Goal: Information Seeking & Learning: Understand process/instructions

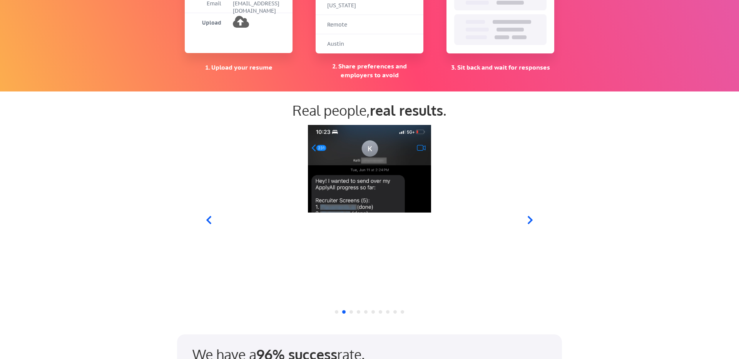
scroll to position [665, 0]
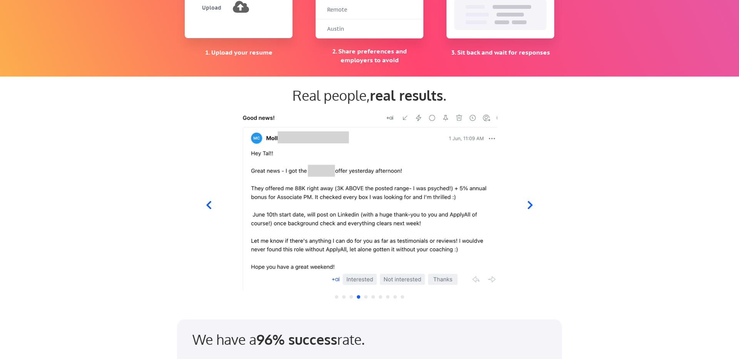
click at [528, 207] on icon at bounding box center [530, 205] width 10 height 10
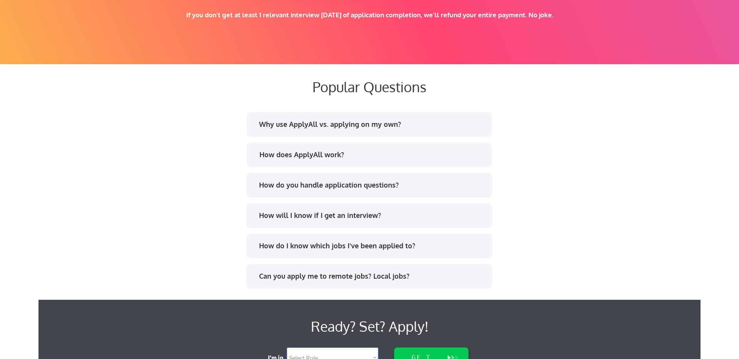
scroll to position [1407, 0]
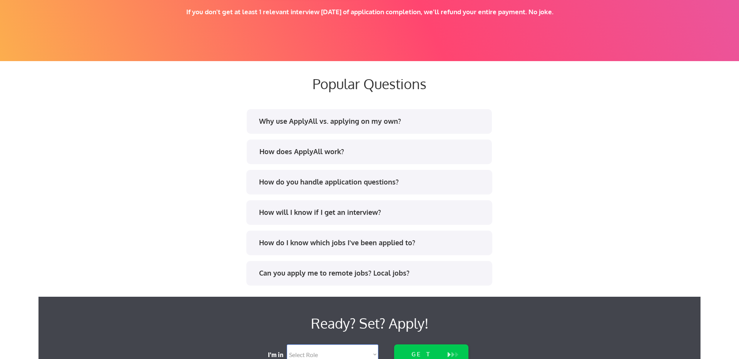
click at [421, 158] on div "How does ApplyAll work?" at bounding box center [369, 153] width 232 height 12
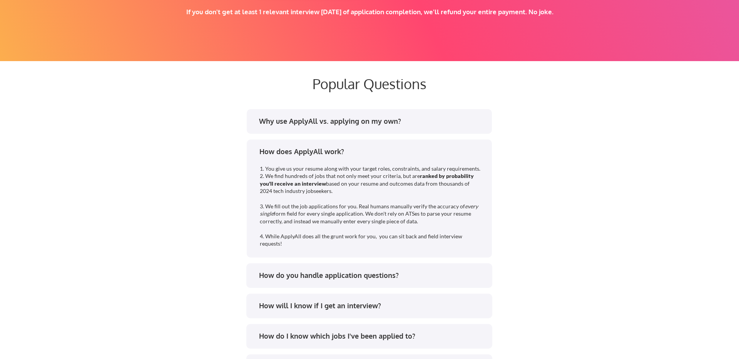
click at [421, 157] on div "How does ApplyAll work?" at bounding box center [369, 153] width 232 height 12
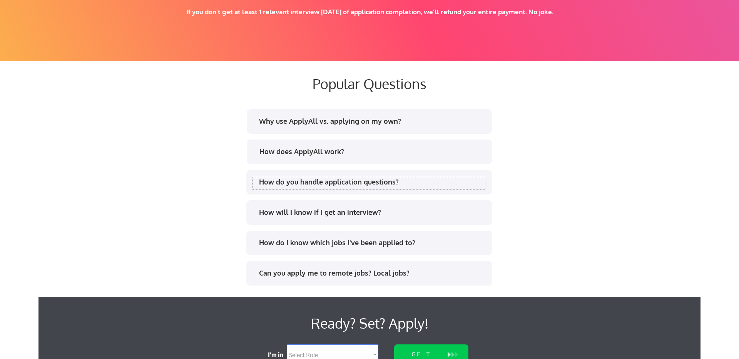
click at [421, 182] on div "How do you handle application questions?" at bounding box center [372, 182] width 226 height 10
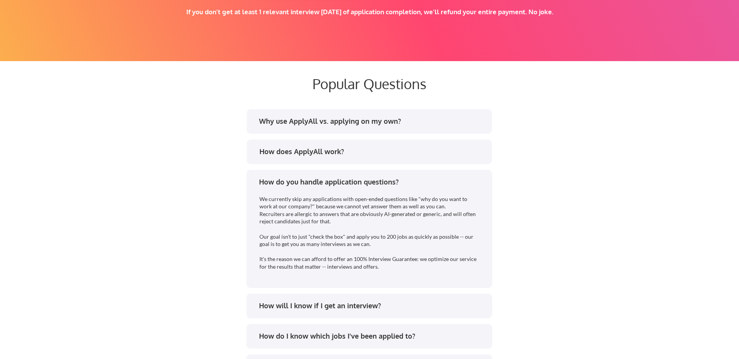
click at [421, 182] on div "How do you handle application questions?" at bounding box center [372, 182] width 226 height 10
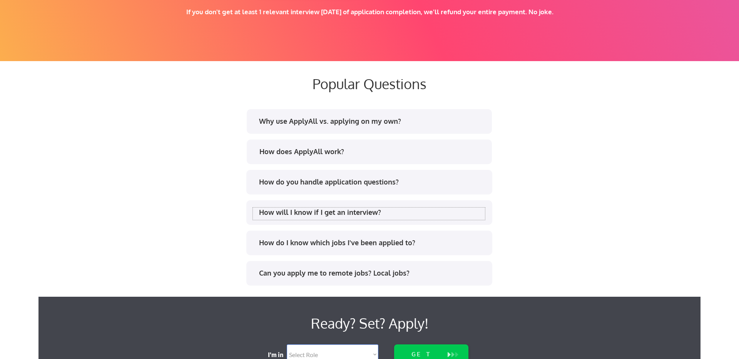
click at [428, 212] on div "How will I know if I get an interview?" at bounding box center [372, 213] width 226 height 10
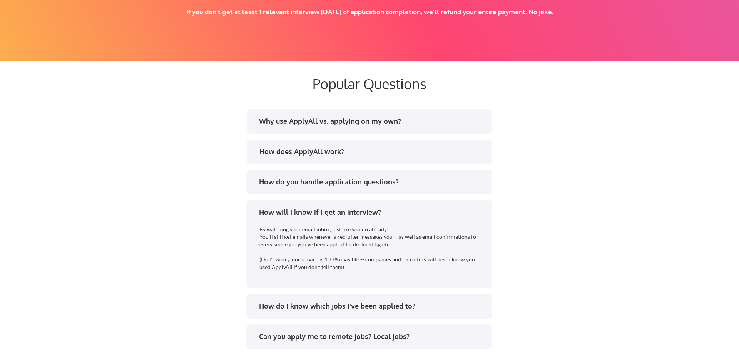
click at [428, 212] on div "How will I know if I get an interview?" at bounding box center [372, 213] width 226 height 10
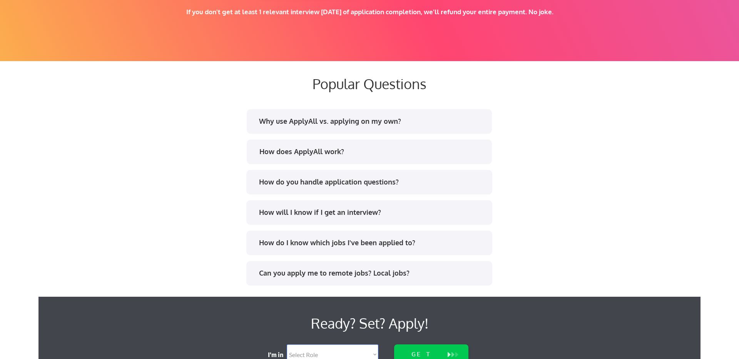
click at [428, 217] on div "How will I know if I get an interview?" at bounding box center [372, 213] width 226 height 10
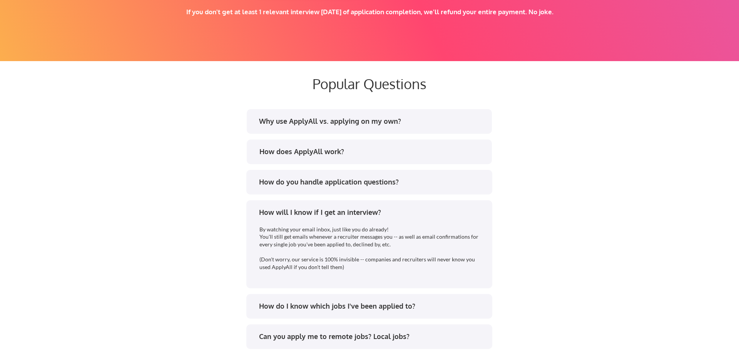
click at [428, 217] on div "How will I know if I get an interview?" at bounding box center [372, 213] width 226 height 10
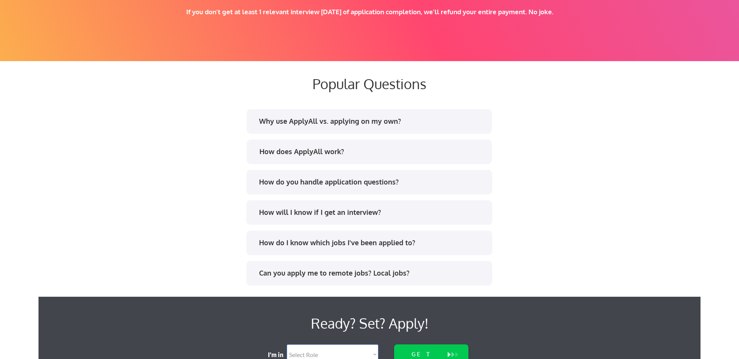
click at [435, 242] on div "How do I know which jobs I've been applied to?" at bounding box center [372, 243] width 226 height 10
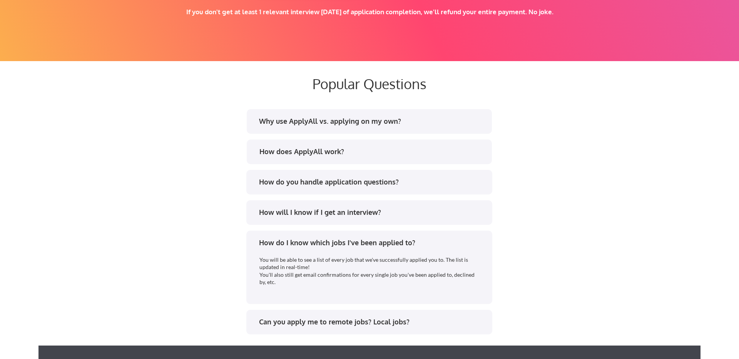
click at [435, 242] on div "How do I know which jobs I've been applied to?" at bounding box center [372, 243] width 226 height 10
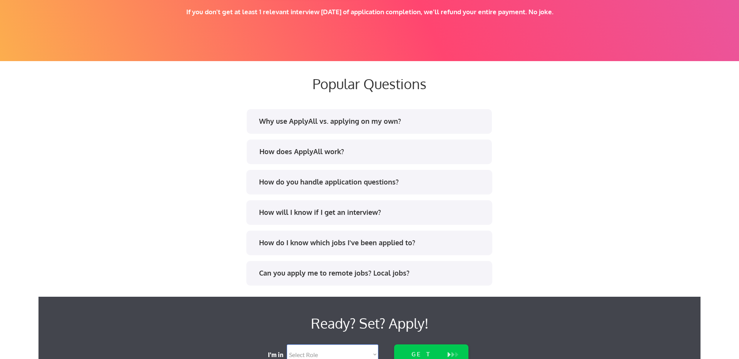
click at [453, 271] on div "Can you apply me to remote jobs? Local jobs?" at bounding box center [372, 273] width 226 height 10
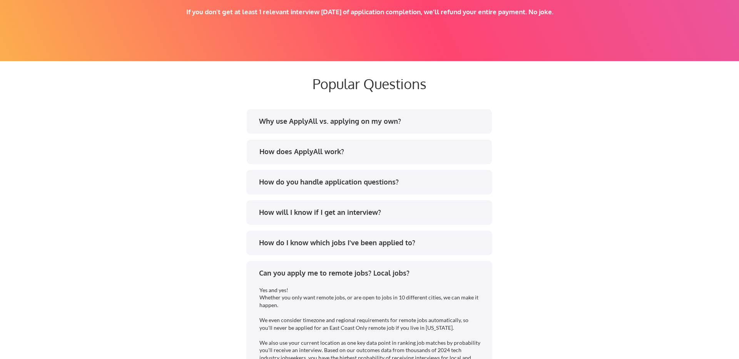
click at [453, 271] on div "Can you apply me to remote jobs? Local jobs?" at bounding box center [372, 273] width 226 height 10
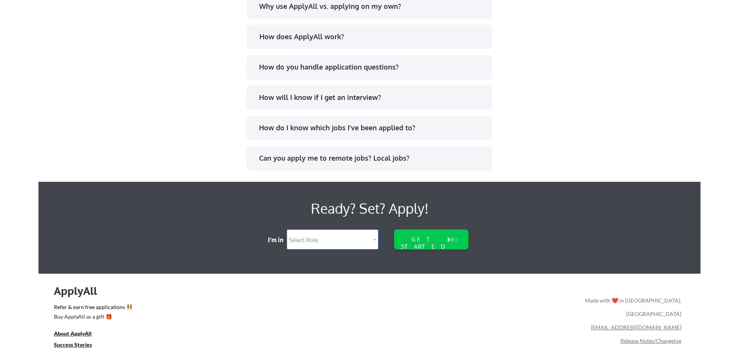
scroll to position [1564, 0]
